Goal: Task Accomplishment & Management: Complete application form

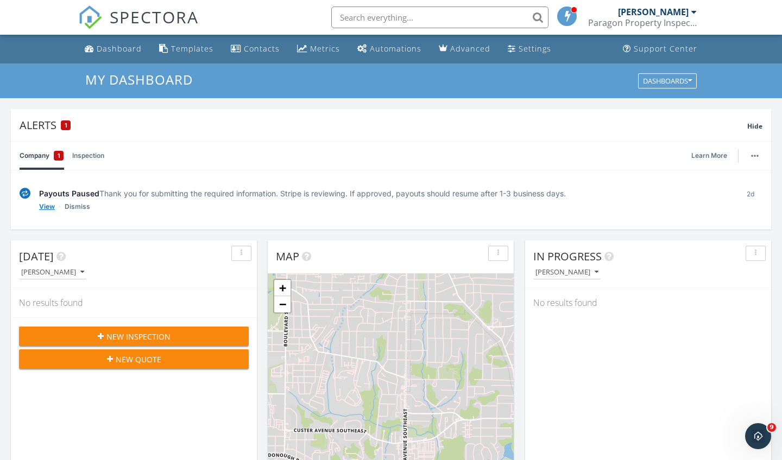
click at [42, 206] on link "View" at bounding box center [47, 206] width 16 height 11
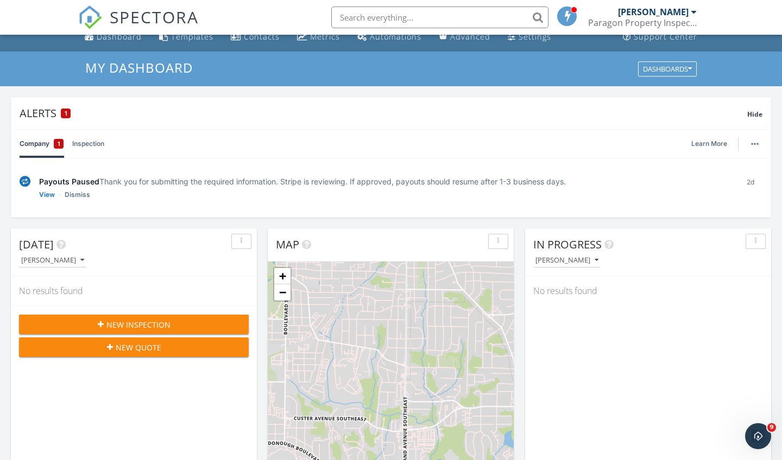
scroll to position [1, 0]
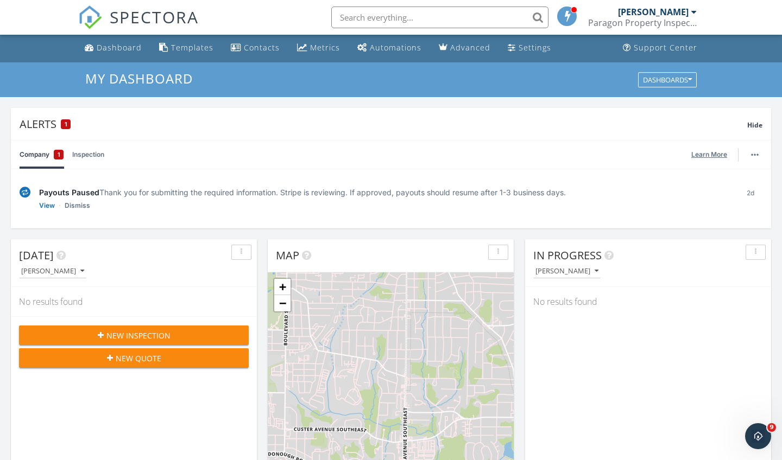
click at [700, 153] on link "Learn More" at bounding box center [712, 154] width 42 height 11
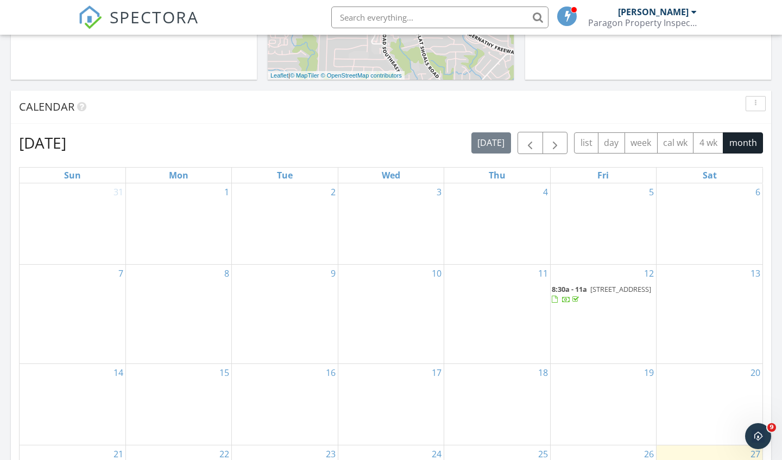
scroll to position [474, 0]
click at [551, 147] on span "button" at bounding box center [554, 144] width 13 height 13
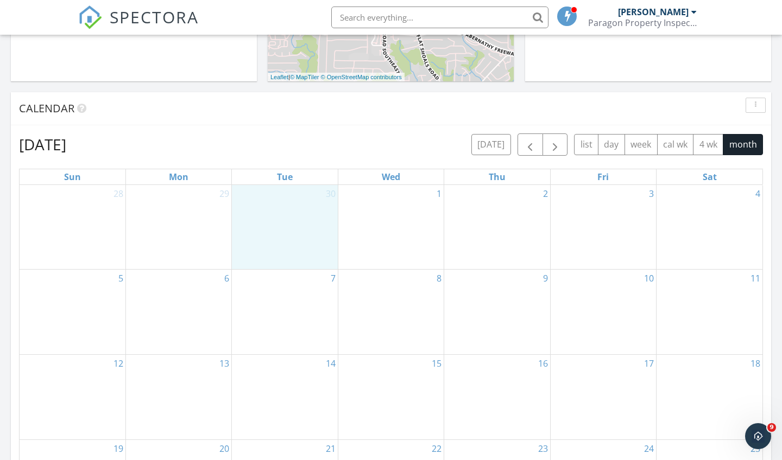
click at [284, 208] on div "30" at bounding box center [284, 227] width 105 height 84
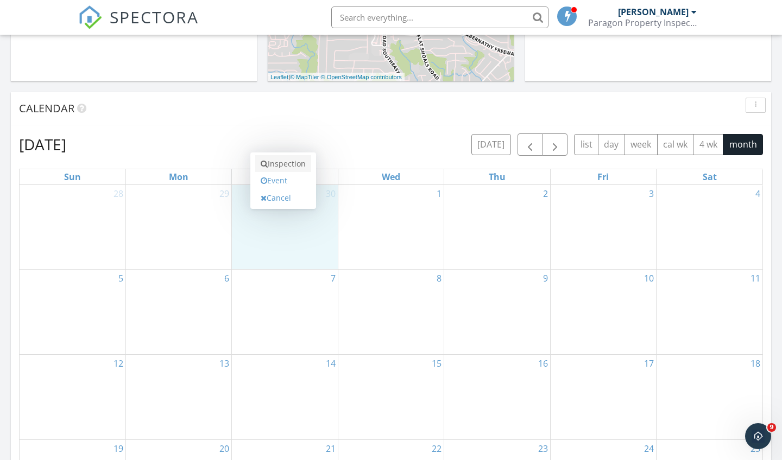
click at [285, 166] on link "Inspection" at bounding box center [283, 163] width 56 height 17
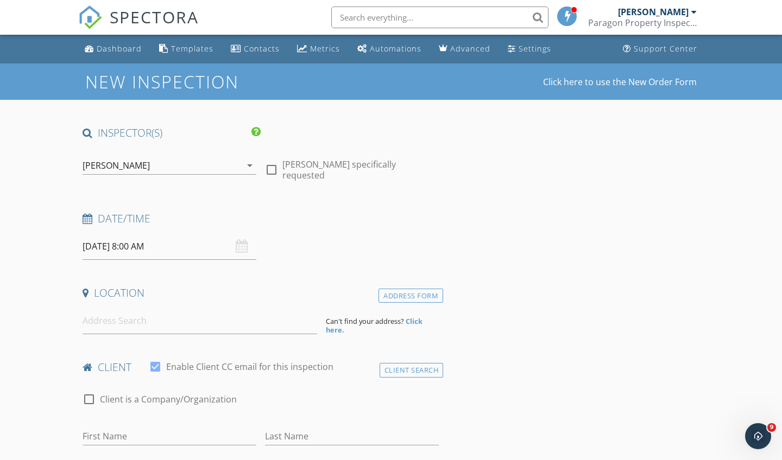
click at [136, 246] on input "09/30/2025 8:00 AM" at bounding box center [169, 246] width 174 height 27
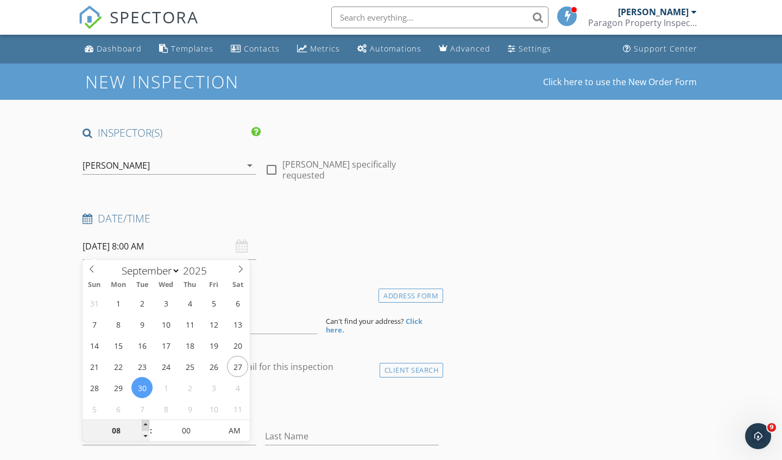
type input "09/30/2025 9:00 AM"
type input "09"
click at [147, 424] on span at bounding box center [146, 425] width 8 height 11
type input "09/30/2025 10:00 AM"
type input "10"
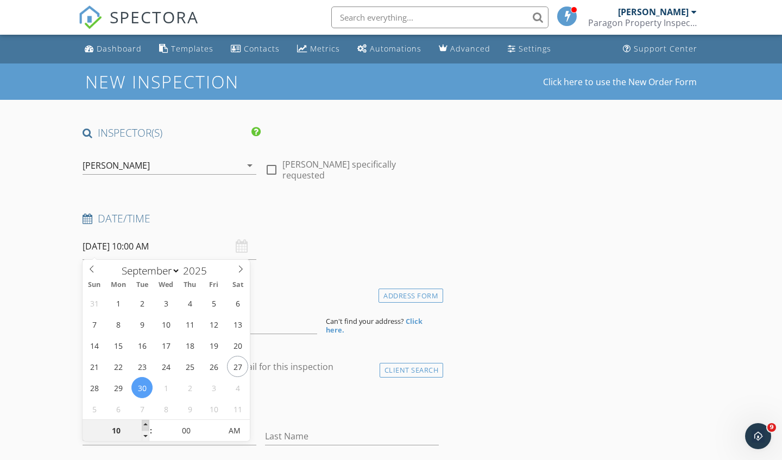
click at [147, 424] on span at bounding box center [146, 425] width 8 height 11
type input "09/30/2025 11:00 AM"
type input "11"
click at [147, 424] on span at bounding box center [146, 425] width 8 height 11
type input "09/30/2025 12:00 PM"
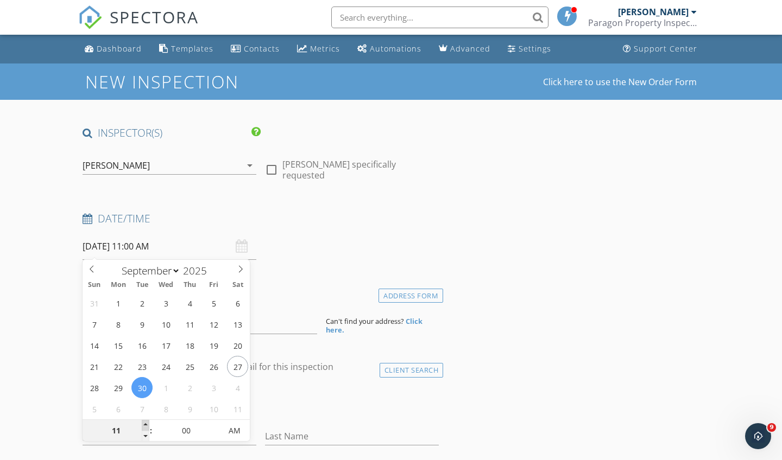
type input "12"
click at [147, 424] on span at bounding box center [146, 425] width 8 height 11
type input "09/30/2025 1:00 PM"
type input "01"
click at [147, 424] on span at bounding box center [146, 425] width 8 height 11
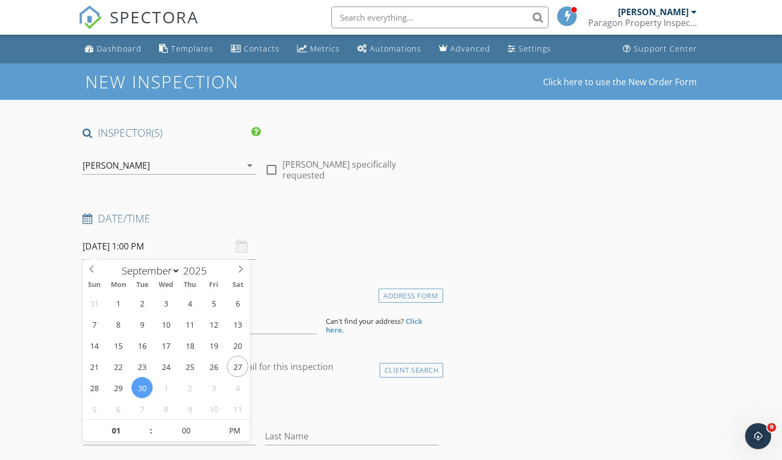
click at [205, 232] on div "Date/Time" at bounding box center [260, 223] width 365 height 22
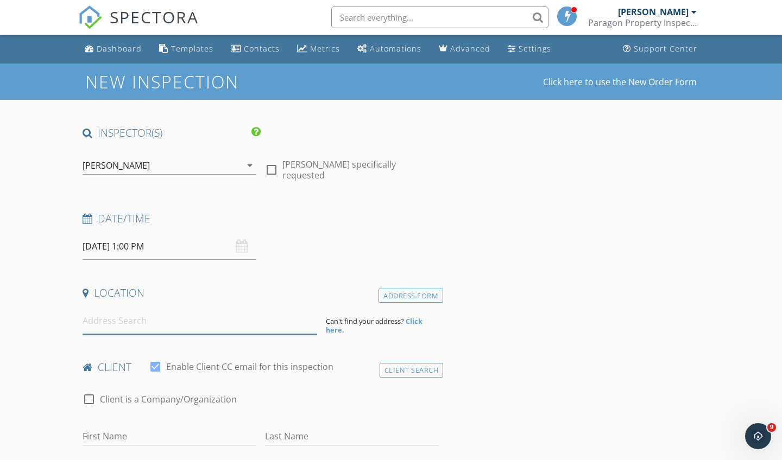
click at [117, 322] on input at bounding box center [199, 321] width 234 height 27
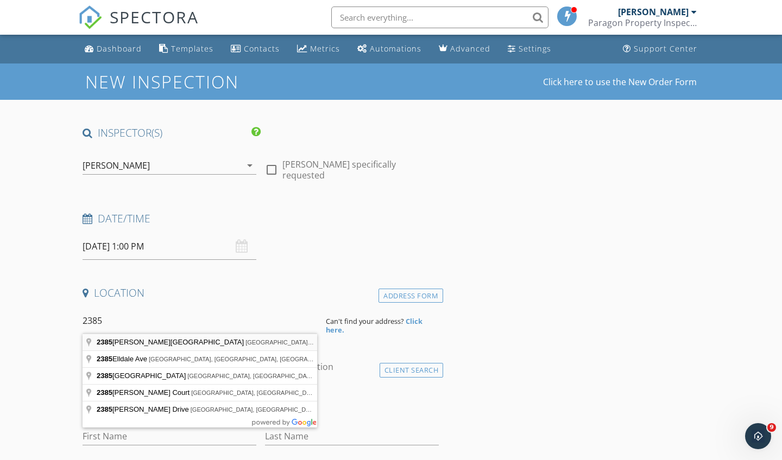
type input "2385 Tilson Road, Decatur, GA, USA"
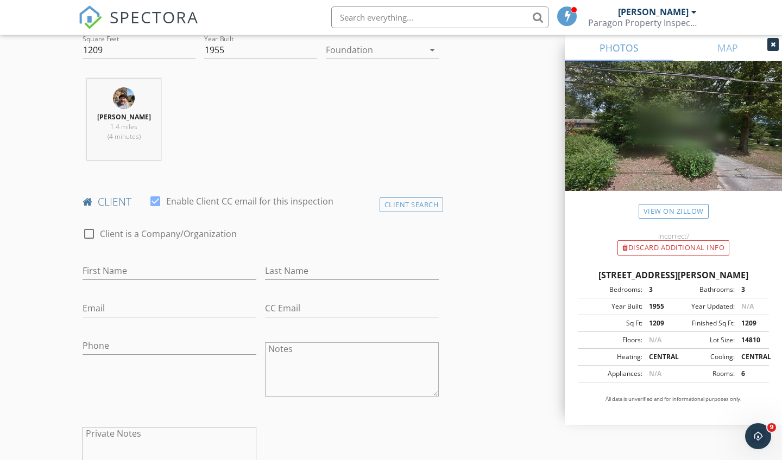
scroll to position [389, 0]
type input "Bud"
type input "Libman"
click at [96, 303] on input "budathome@" at bounding box center [169, 308] width 174 height 18
click at [144, 302] on input "budathome@" at bounding box center [169, 308] width 174 height 18
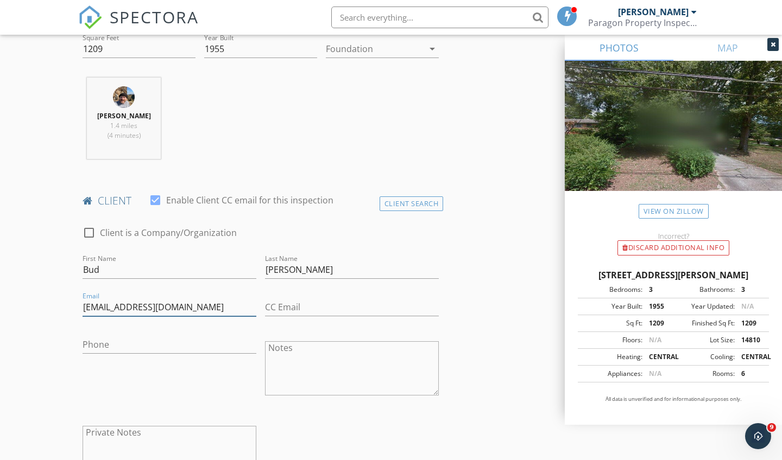
type input "budathome@gmail.com"
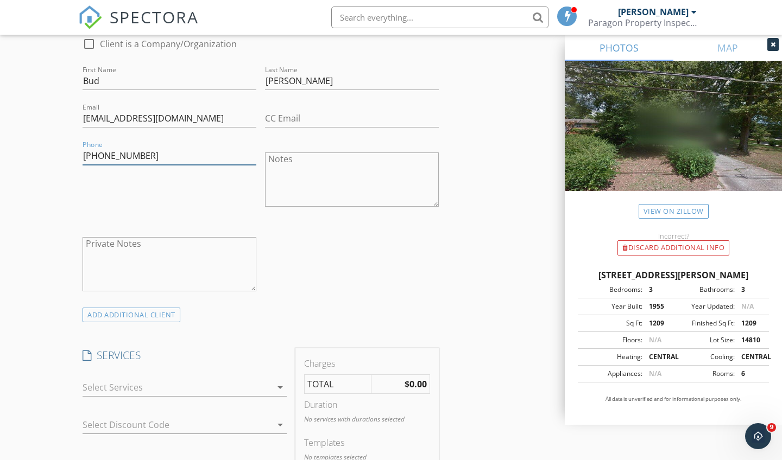
scroll to position [579, 0]
type input "404-295-0288"
click at [142, 316] on div "ADD ADDITIONAL client" at bounding box center [131, 314] width 98 height 15
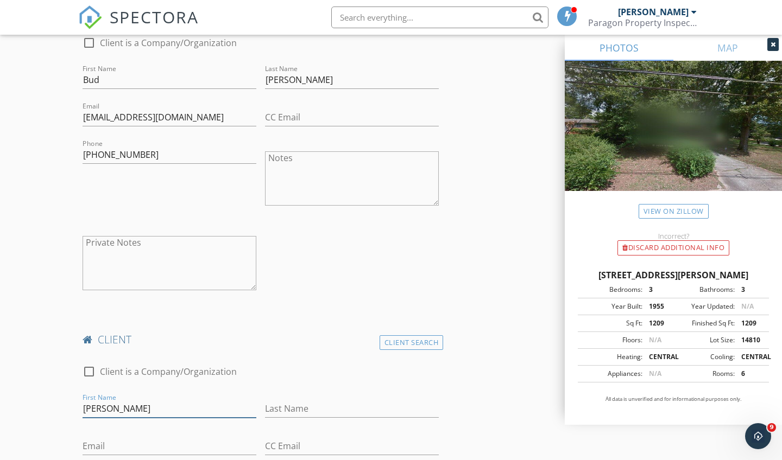
type input "Kay"
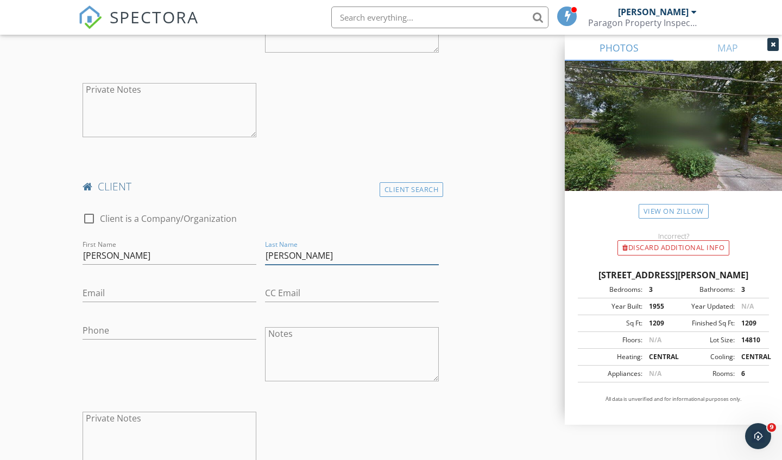
scroll to position [732, 0]
type input "Libman"
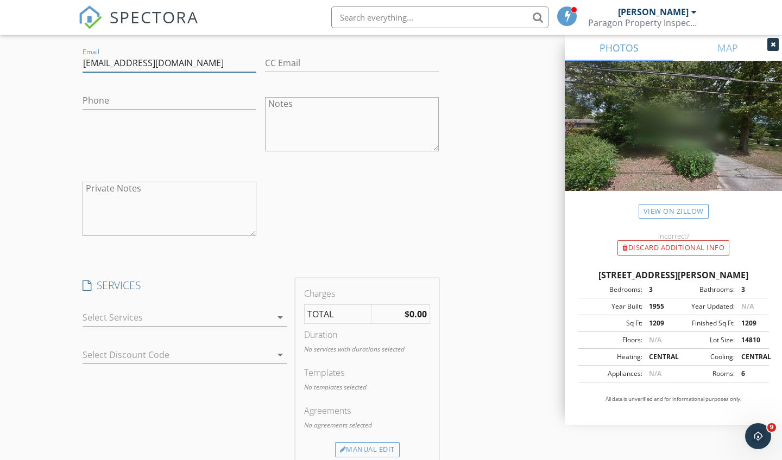
scroll to position [972, 0]
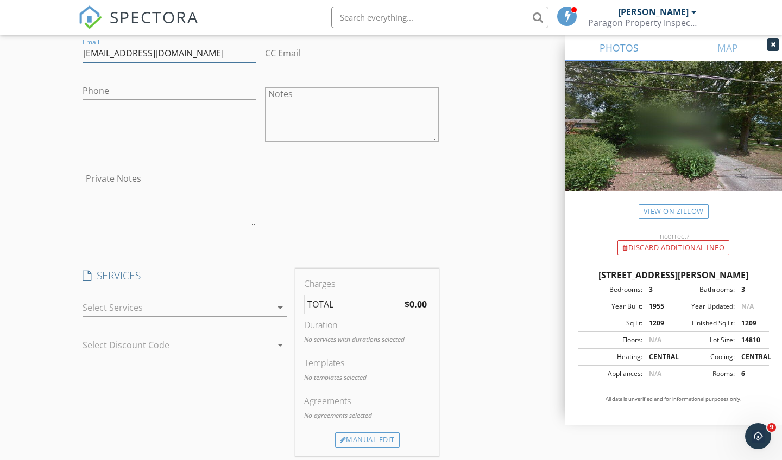
type input "[EMAIL_ADDRESS][DOMAIN_NAME]"
click at [282, 304] on icon "arrow_drop_down" at bounding box center [280, 307] width 13 height 13
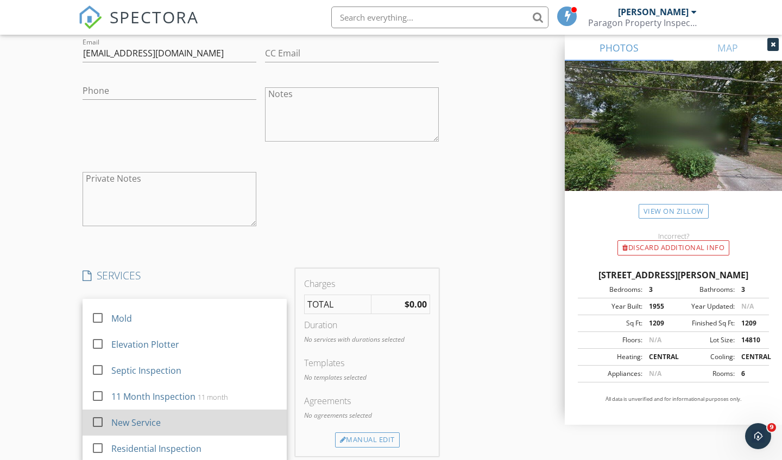
scroll to position [46, 0]
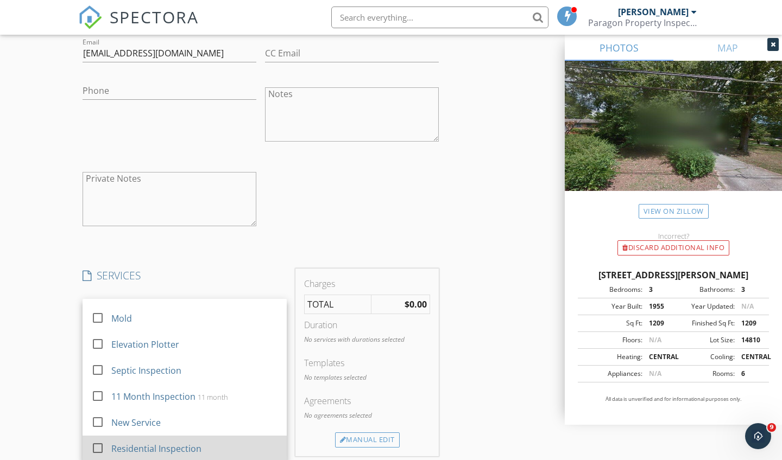
click at [100, 448] on div at bounding box center [97, 448] width 18 height 18
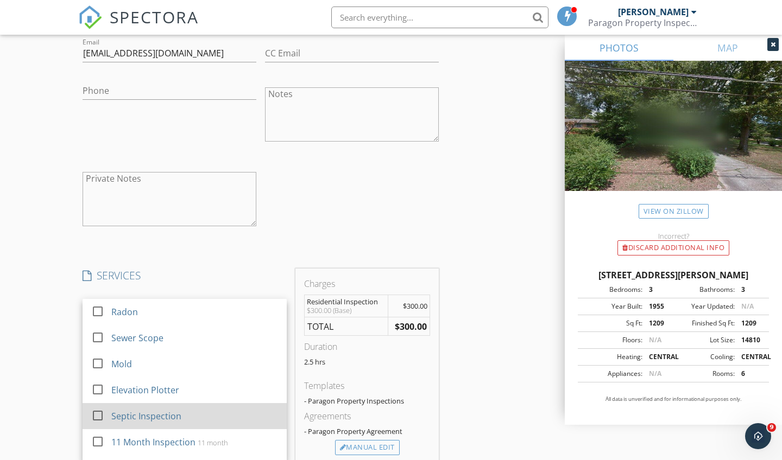
scroll to position [0, 0]
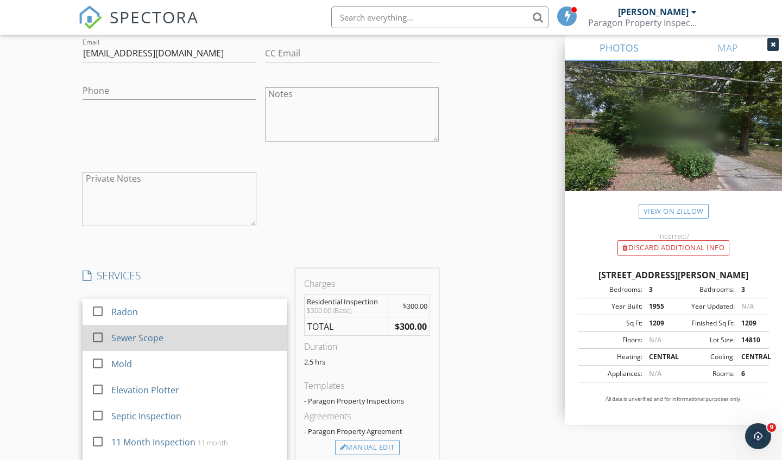
click at [98, 335] on div at bounding box center [97, 337] width 18 height 18
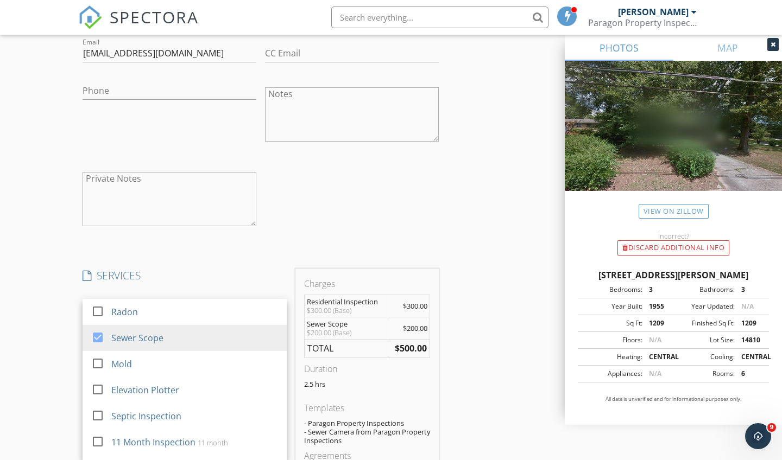
click at [531, 344] on div "INSPECTOR(S) check_box Matthew King PRIMARY Matthew King arrow_drop_down check_…" at bounding box center [390, 224] width 625 height 2141
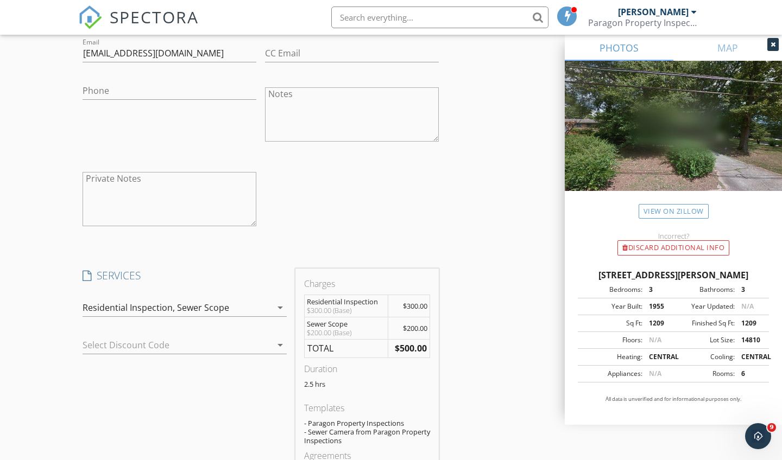
click at [280, 343] on icon "arrow_drop_down" at bounding box center [280, 345] width 13 height 13
click at [190, 401] on div "SERVICES check_box_outline_blank Radon check_box Sewer Scope check_box_outline_…" at bounding box center [184, 386] width 213 height 235
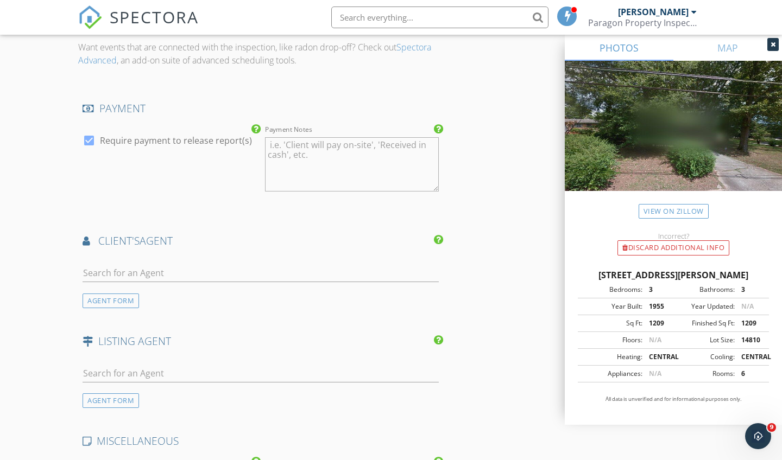
scroll to position [1483, 0]
click at [124, 267] on input "text" at bounding box center [260, 273] width 356 height 18
type input "[PERSON_NAME]"
click at [129, 294] on div "No results found. Click to add a new Agent" at bounding box center [168, 296] width 163 height 13
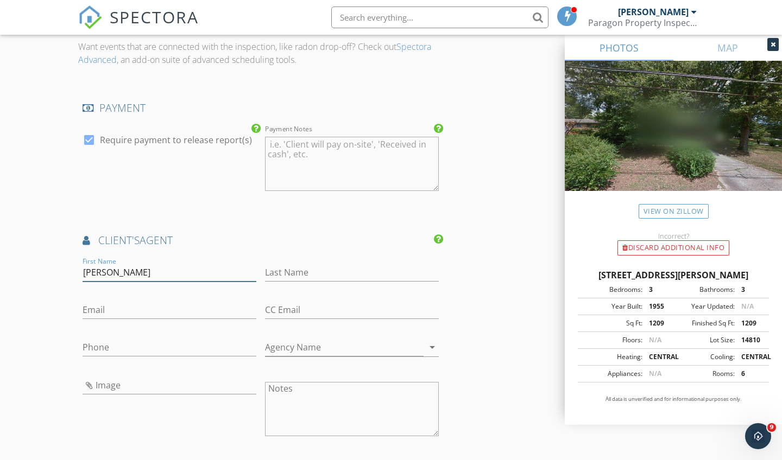
type input "[PERSON_NAME]"
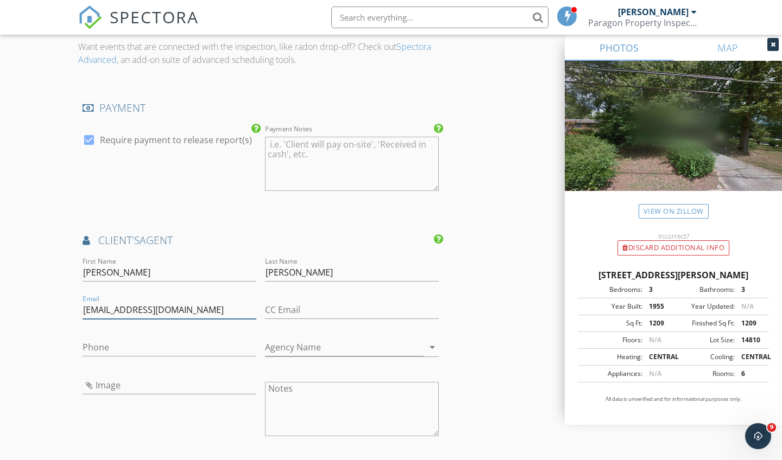
type input "[EMAIL_ADDRESS][DOMAIN_NAME]"
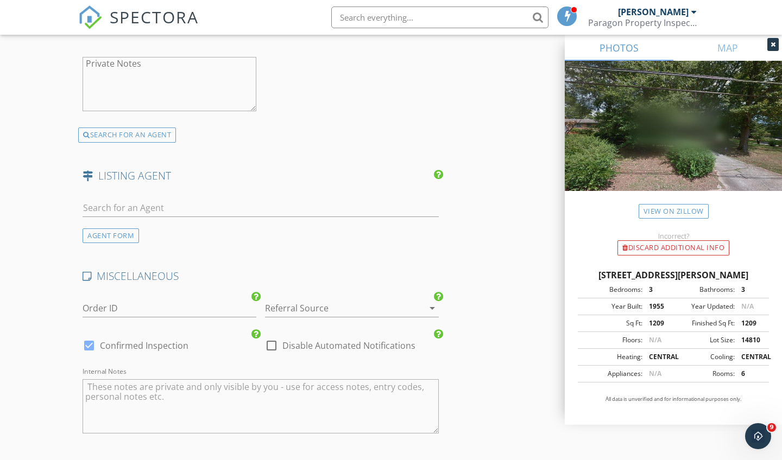
scroll to position [1903, 0]
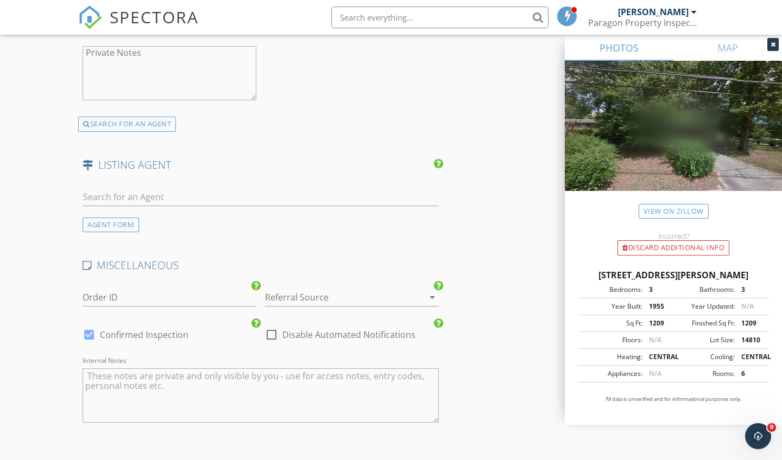
type input "[PHONE_NUMBER]"
click at [118, 193] on input "text" at bounding box center [260, 197] width 356 height 18
click at [117, 218] on div "AGENT FORM" at bounding box center [110, 225] width 56 height 15
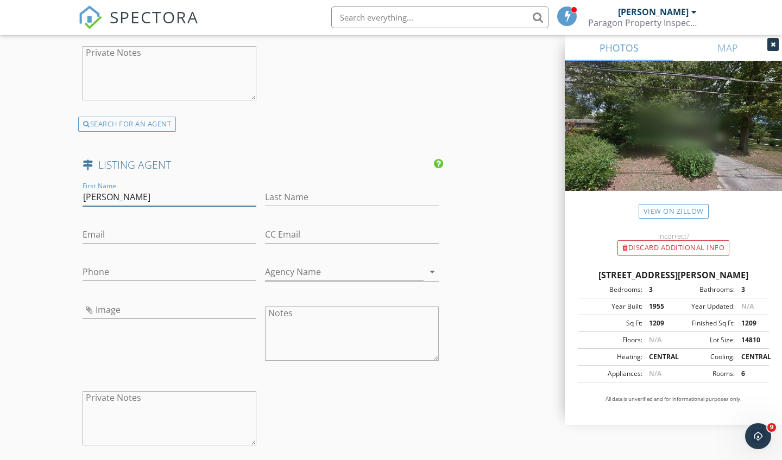
type input "Rochelle"
type input "Bradford"
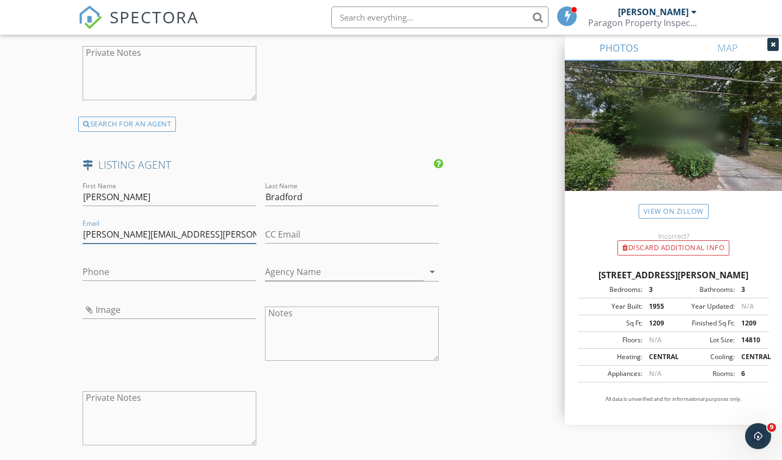
type input "[PERSON_NAME][EMAIL_ADDRESS][PERSON_NAME][DOMAIN_NAME]"
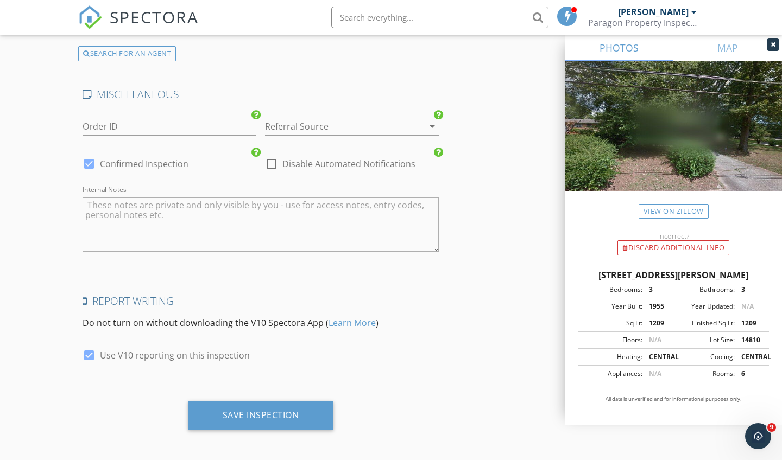
scroll to position [2319, 0]
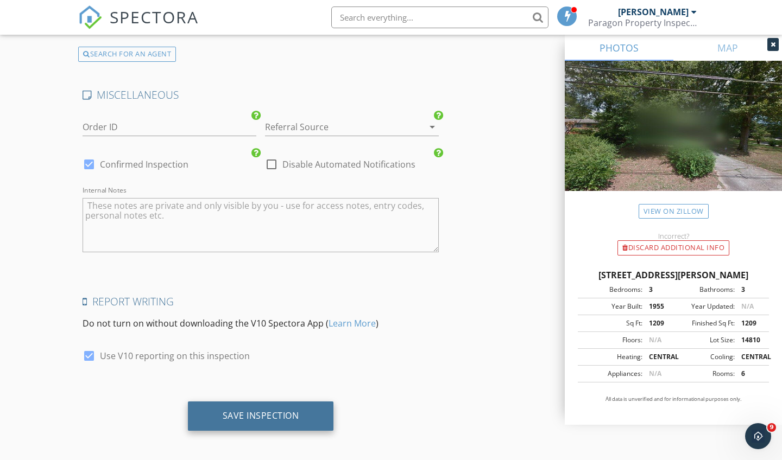
type input "[PHONE_NUMBER]"
click at [258, 412] on div "Save Inspection" at bounding box center [261, 415] width 77 height 11
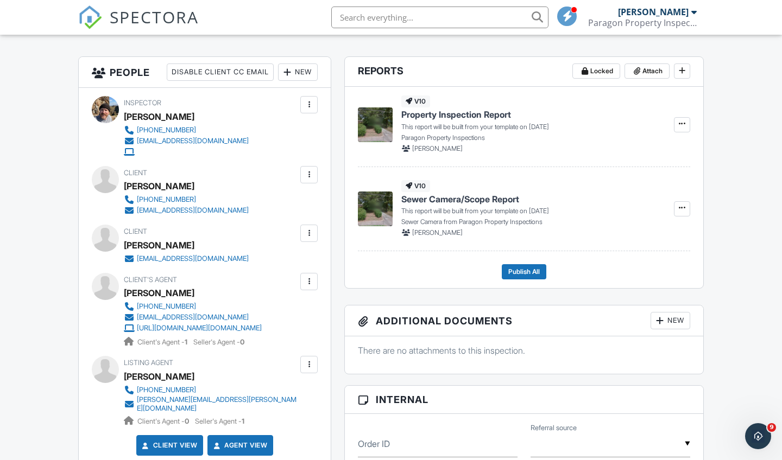
scroll to position [274, 0]
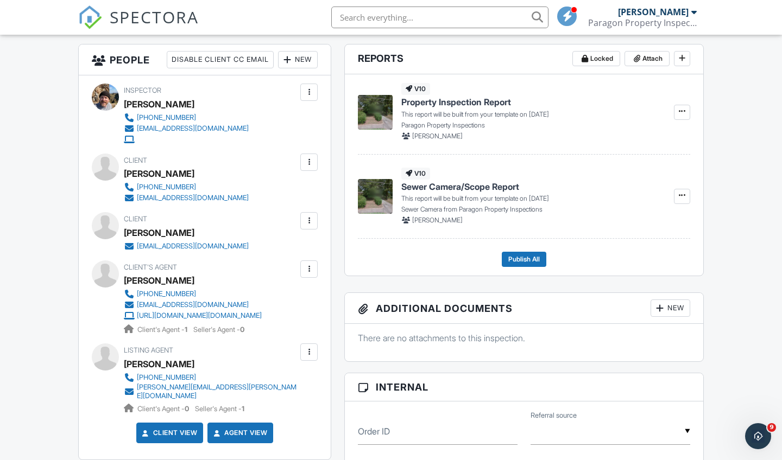
click at [212, 319] on div "[URL][DOMAIN_NAME][DOMAIN_NAME]" at bounding box center [199, 316] width 125 height 9
click at [313, 265] on div at bounding box center [308, 269] width 11 height 11
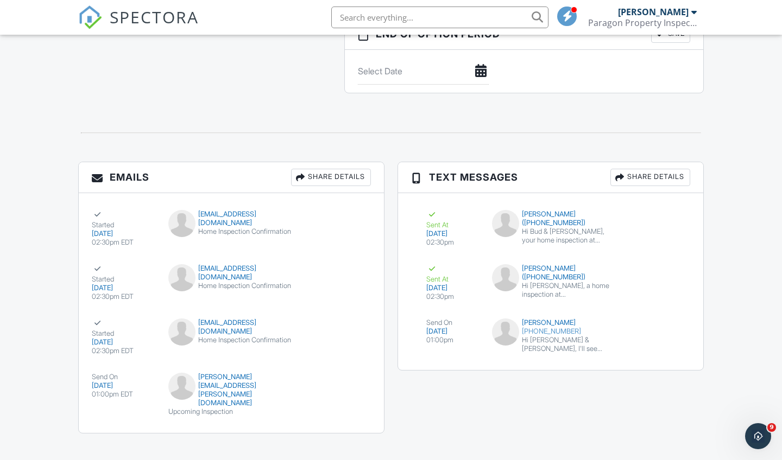
scroll to position [1214, 0]
